Goal: Task Accomplishment & Management: Use online tool/utility

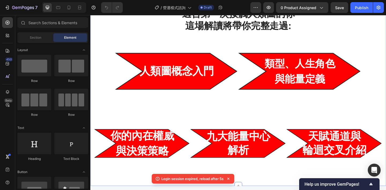
scroll to position [397, 0]
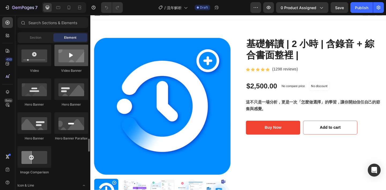
scroll to position [303, 0]
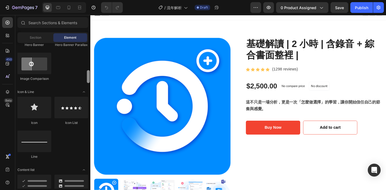
click at [90, 48] on div at bounding box center [88, 115] width 4 height 145
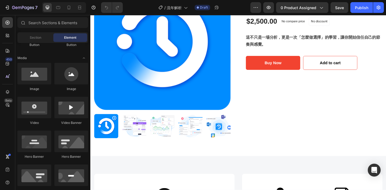
scroll to position [0, 0]
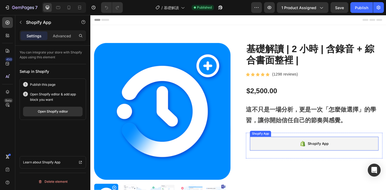
click at [312, 157] on div "Shopify App" at bounding box center [334, 154] width 140 height 15
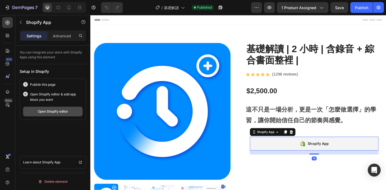
click at [56, 114] on div "Open Shopify editor" at bounding box center [53, 111] width 30 height 5
